Goal: Transaction & Acquisition: Book appointment/travel/reservation

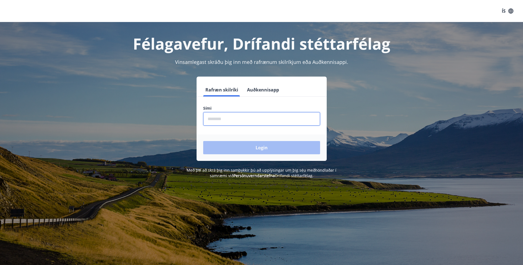
click at [220, 120] on input "phone" at bounding box center [261, 119] width 117 height 14
type input "********"
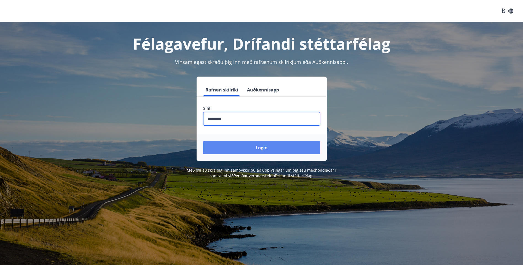
click at [261, 146] on button "Login" at bounding box center [261, 147] width 117 height 13
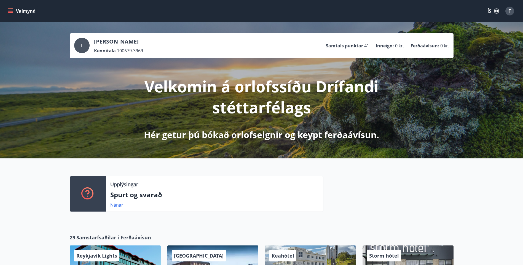
click at [494, 12] on icon "button" at bounding box center [497, 11] width 6 height 6
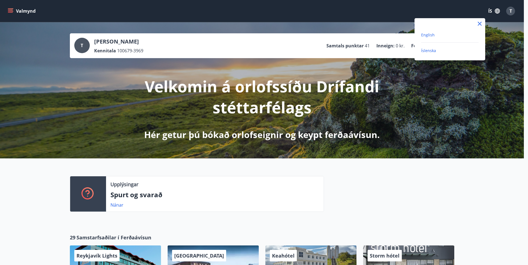
click at [428, 33] on span "English" at bounding box center [428, 34] width 14 height 5
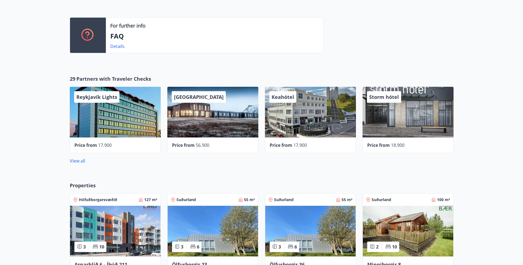
scroll to position [256, 0]
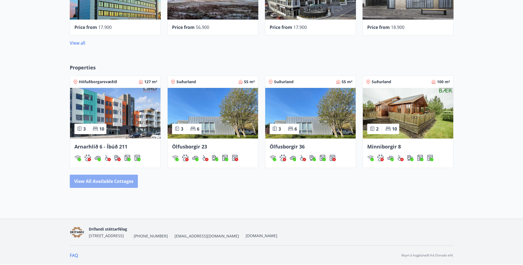
click at [93, 181] on button "View all available cottages" at bounding box center [104, 181] width 68 height 13
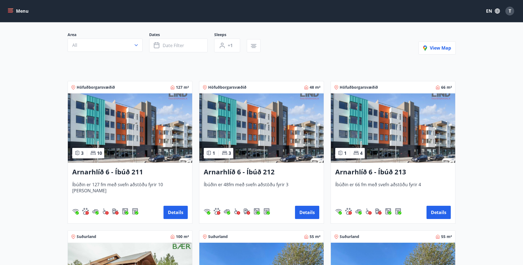
scroll to position [55, 0]
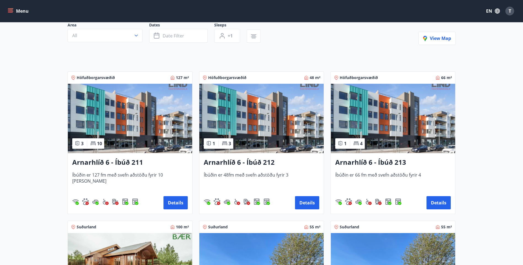
click at [256, 160] on h3 "Arnarhlíð 6 - Íbúð 212" at bounding box center [262, 163] width 116 height 10
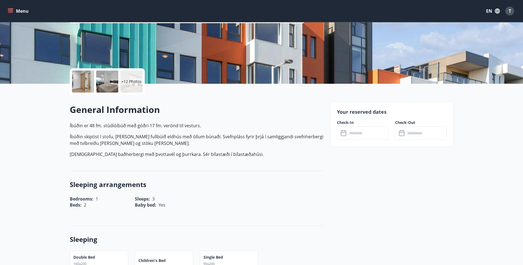
scroll to position [83, 0]
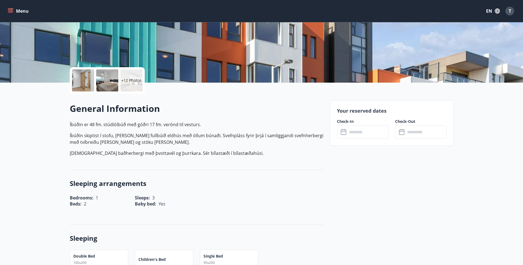
click at [344, 133] on icon at bounding box center [344, 132] width 7 height 7
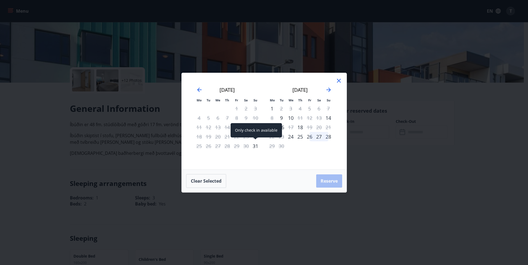
click at [255, 147] on div "31" at bounding box center [255, 146] width 9 height 9
click at [254, 146] on div "31" at bounding box center [255, 146] width 9 height 9
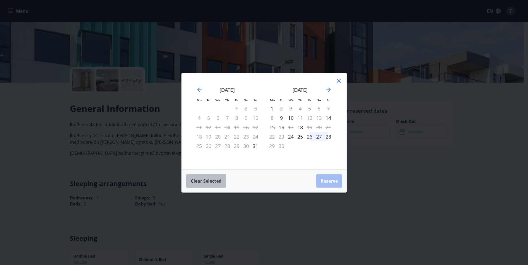
click at [208, 182] on button "Clear selected" at bounding box center [206, 181] width 40 height 14
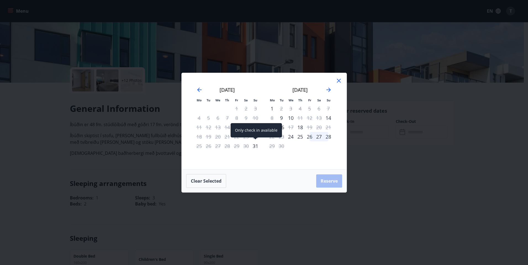
click at [256, 147] on div "31" at bounding box center [255, 146] width 9 height 9
click at [273, 109] on div "1" at bounding box center [271, 108] width 9 height 9
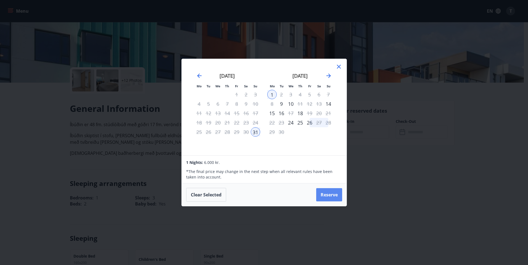
click at [323, 194] on button "Reserve" at bounding box center [329, 194] width 26 height 13
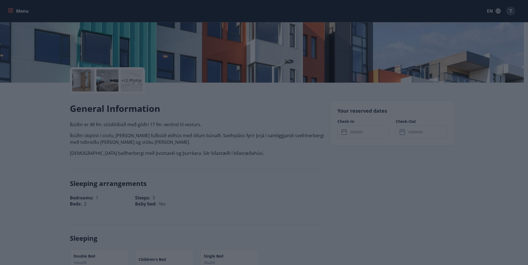
type input "******"
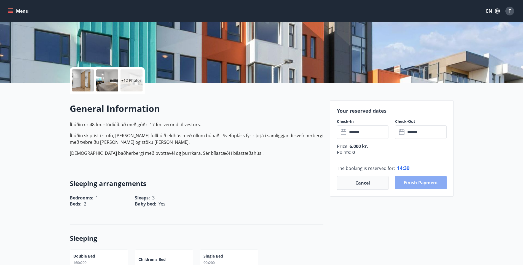
click at [411, 185] on button "Finish payment" at bounding box center [421, 182] width 52 height 13
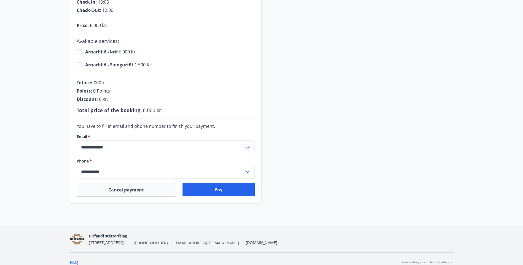
scroll to position [135, 0]
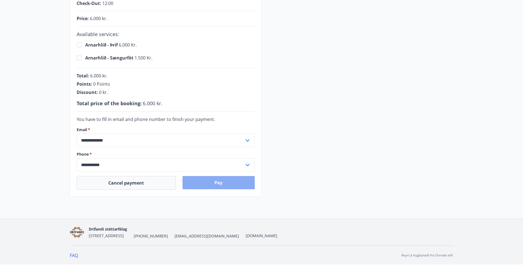
click at [212, 182] on button "Pay" at bounding box center [219, 182] width 72 height 13
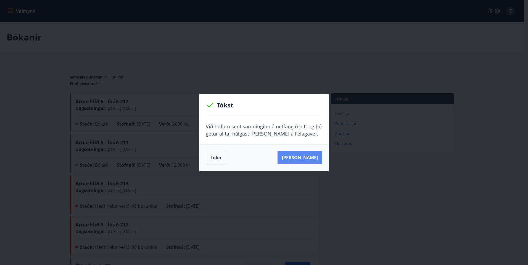
click at [289, 155] on button "[PERSON_NAME]" at bounding box center [299, 157] width 45 height 13
click at [216, 158] on button "Loka" at bounding box center [216, 158] width 20 height 14
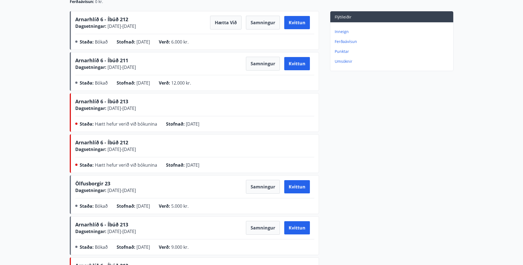
scroll to position [83, 0]
